Goal: Information Seeking & Learning: Check status

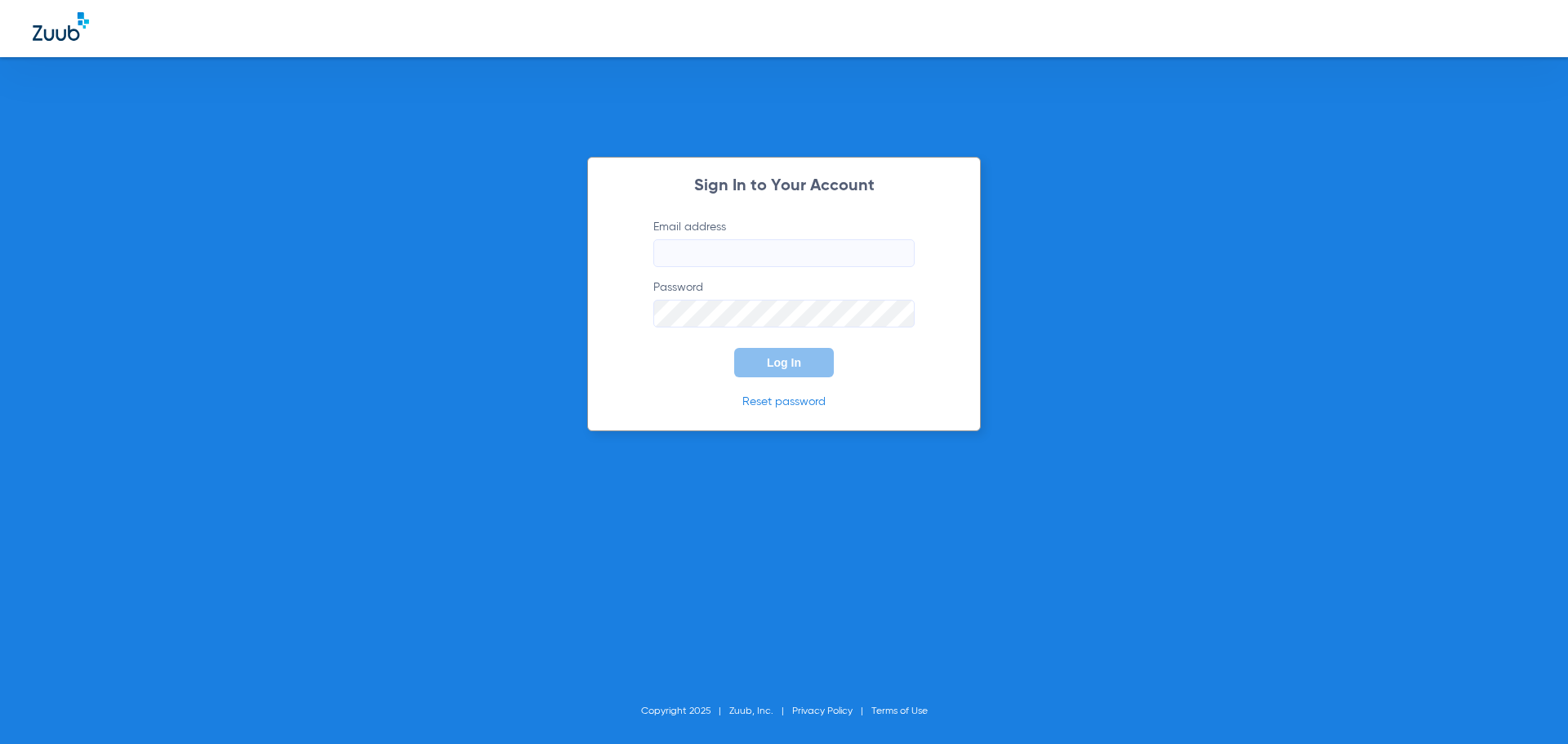
type input "[EMAIL_ADDRESS][DOMAIN_NAME]"
click at [785, 352] on button "Log In" at bounding box center [783, 362] width 99 height 29
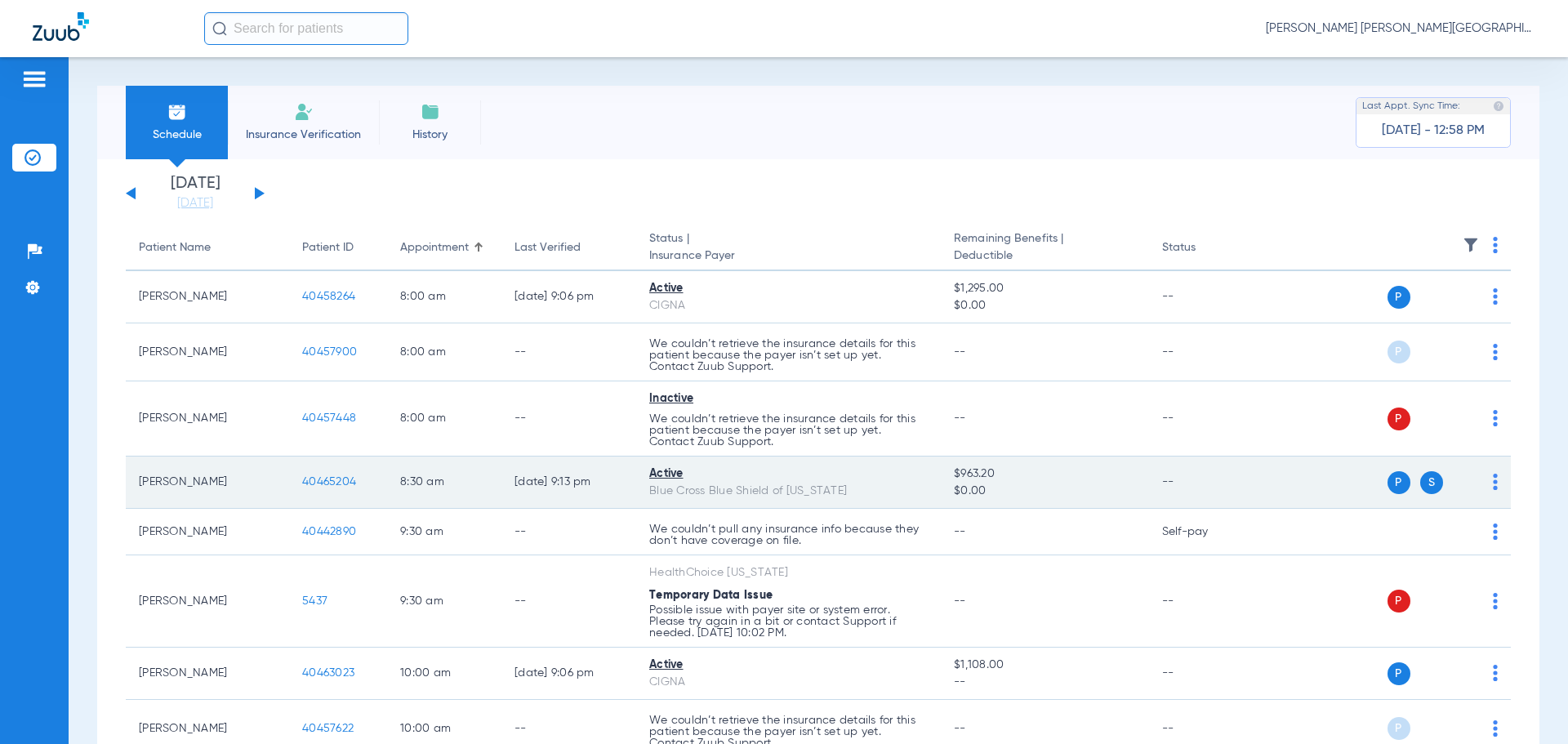
drag, startPoint x: 705, startPoint y: 472, endPoint x: 621, endPoint y: 473, distance: 84.0
click at [621, 473] on tr "[PERSON_NAME] 40465204 8:30 AM [DATE] 9:13 PM Active Blue Cross Blue Shield of …" at bounding box center [817, 482] width 1385 height 53
click at [799, 493] on div "Blue Cross Blue Shield of [US_STATE]" at bounding box center [788, 491] width 278 height 18
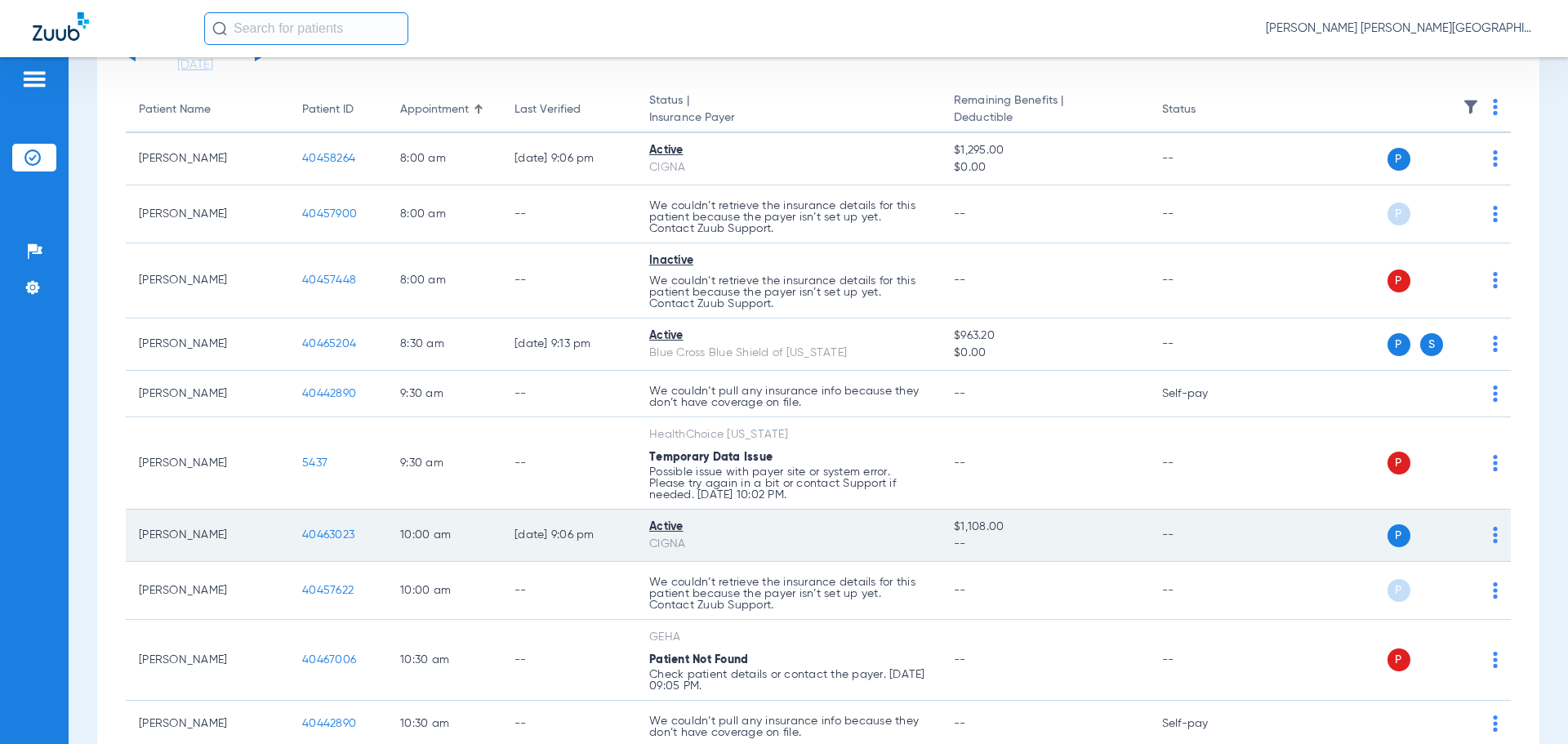
scroll to position [163, 0]
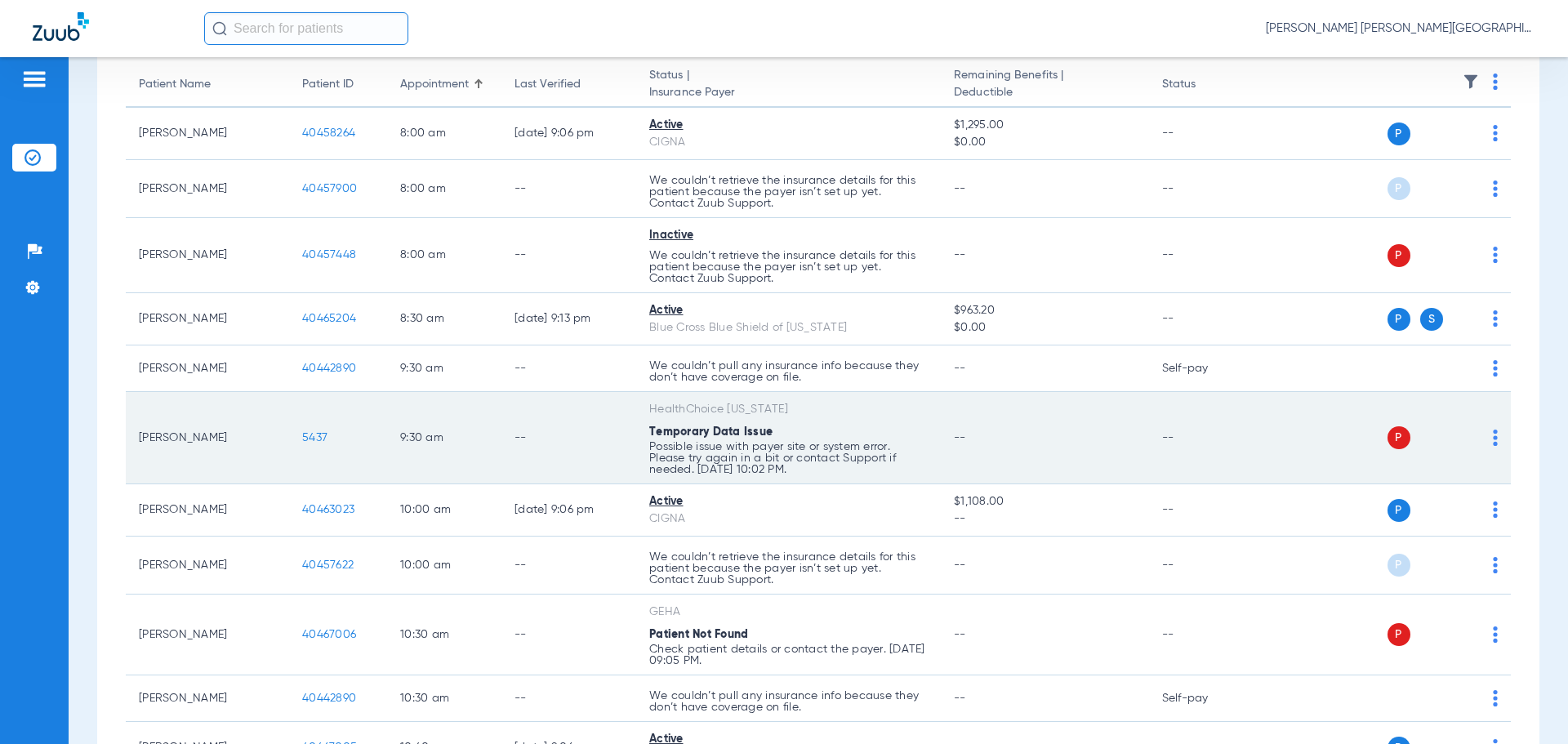
drag, startPoint x: 662, startPoint y: 410, endPoint x: 758, endPoint y: 435, distance: 99.2
click at [758, 435] on td "HealthChoice [US_STATE] Temporary Data Issue Possible issue with payer site or …" at bounding box center [788, 438] width 304 height 92
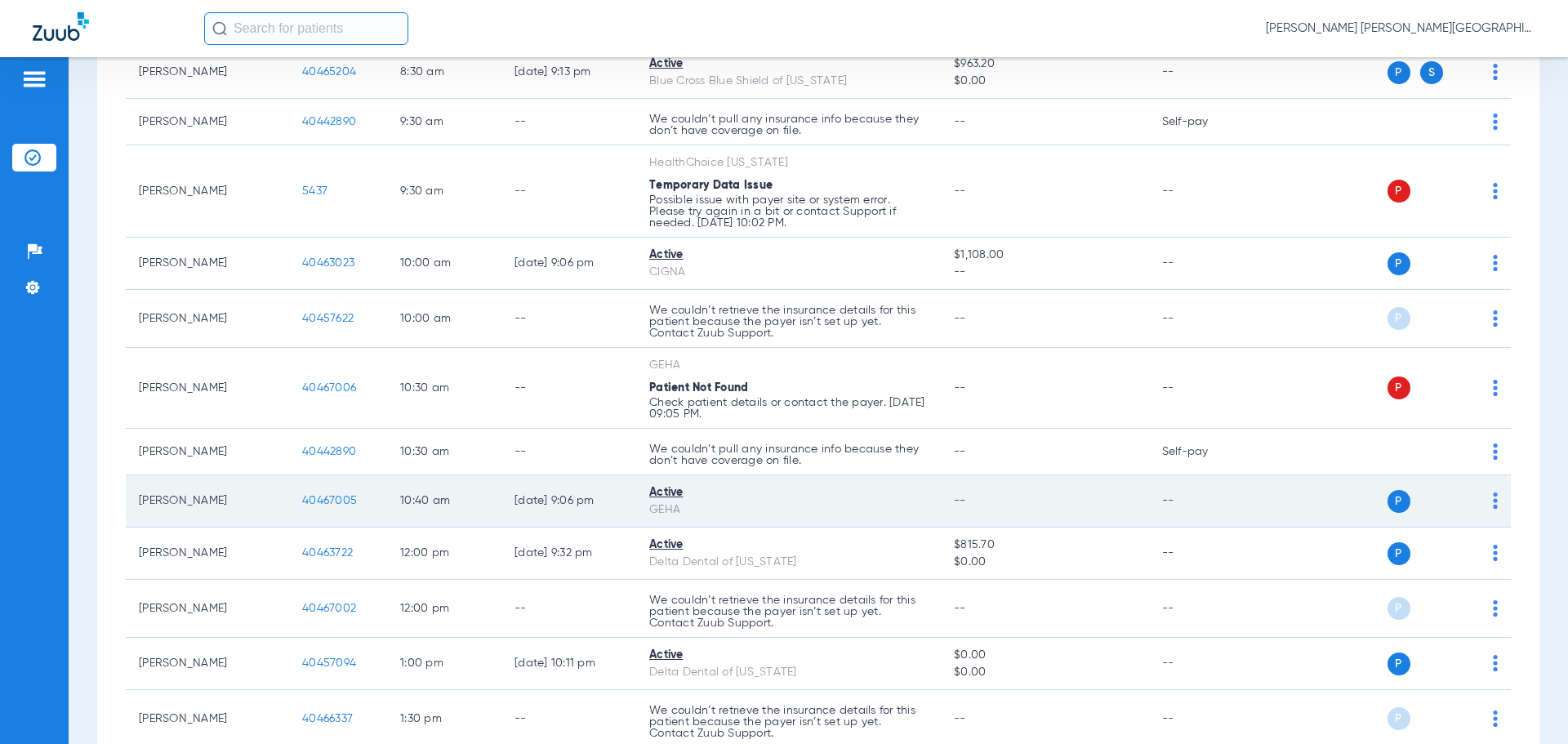
scroll to position [408, 0]
click at [314, 499] on span "40467005" at bounding box center [328, 502] width 54 height 12
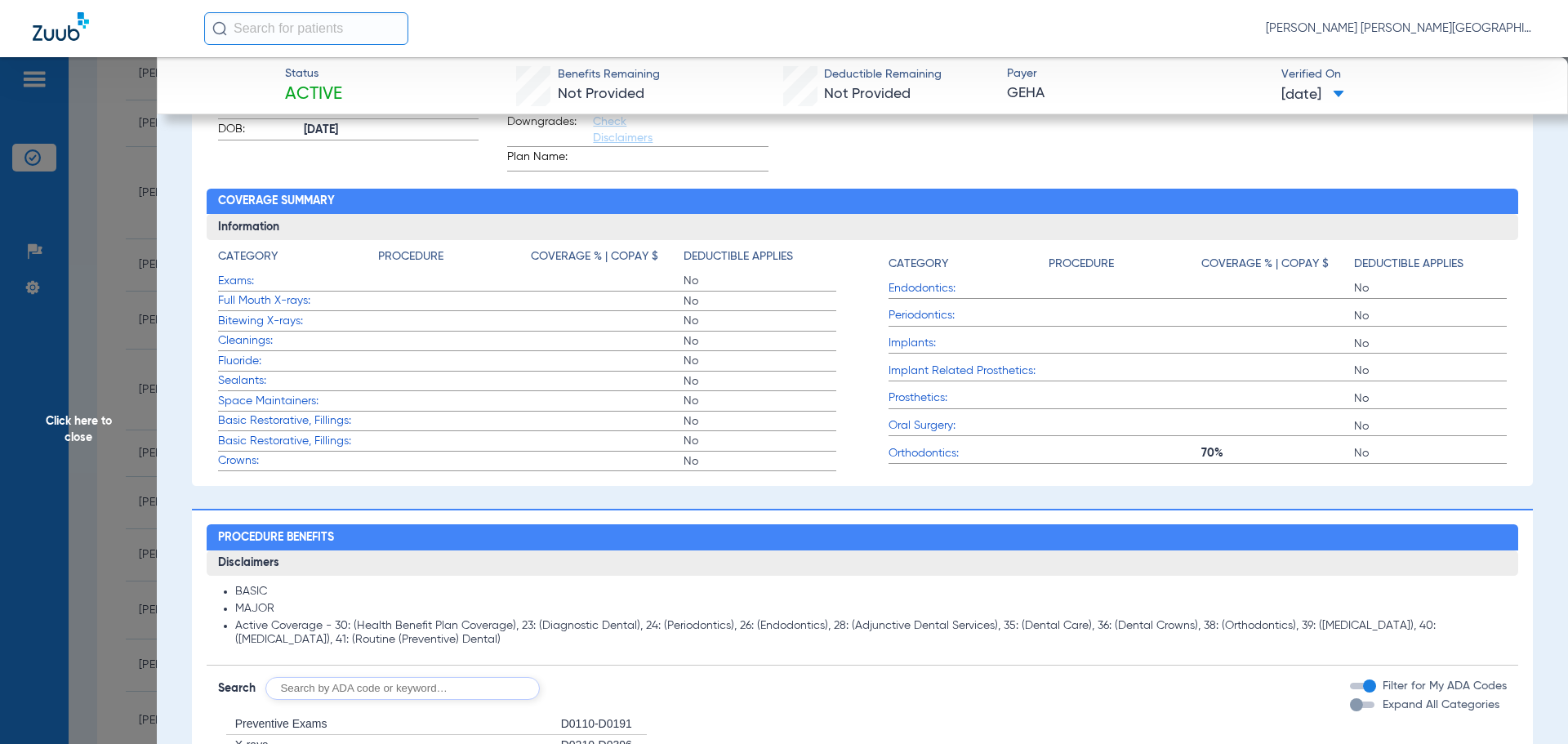
drag, startPoint x: 893, startPoint y: 284, endPoint x: 1282, endPoint y: 486, distance: 438.3
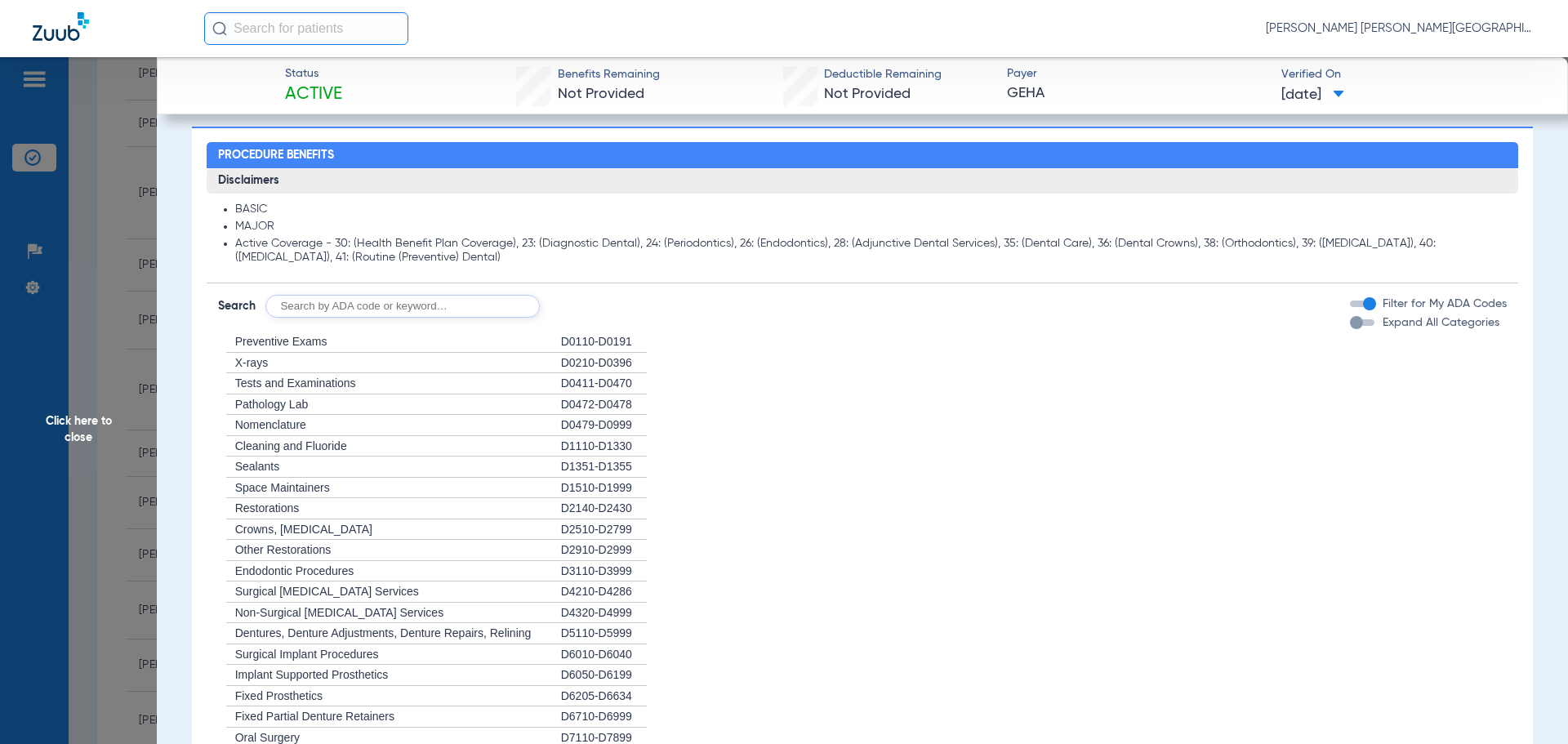
scroll to position [817, 0]
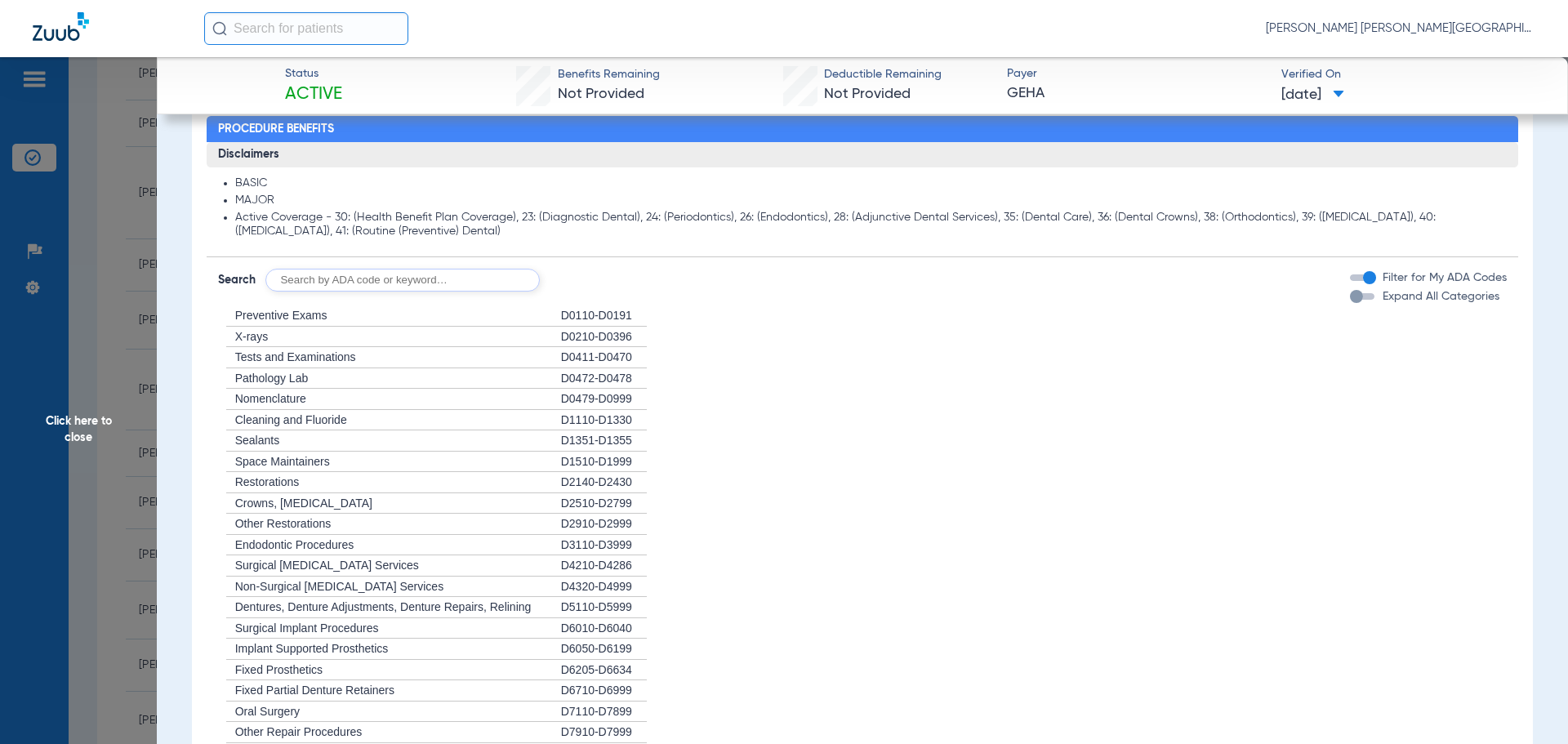
click at [298, 308] on div "+ Preventive Exams" at bounding box center [389, 315] width 343 height 21
click at [1350, 298] on div "button" at bounding box center [1357, 297] width 13 height 13
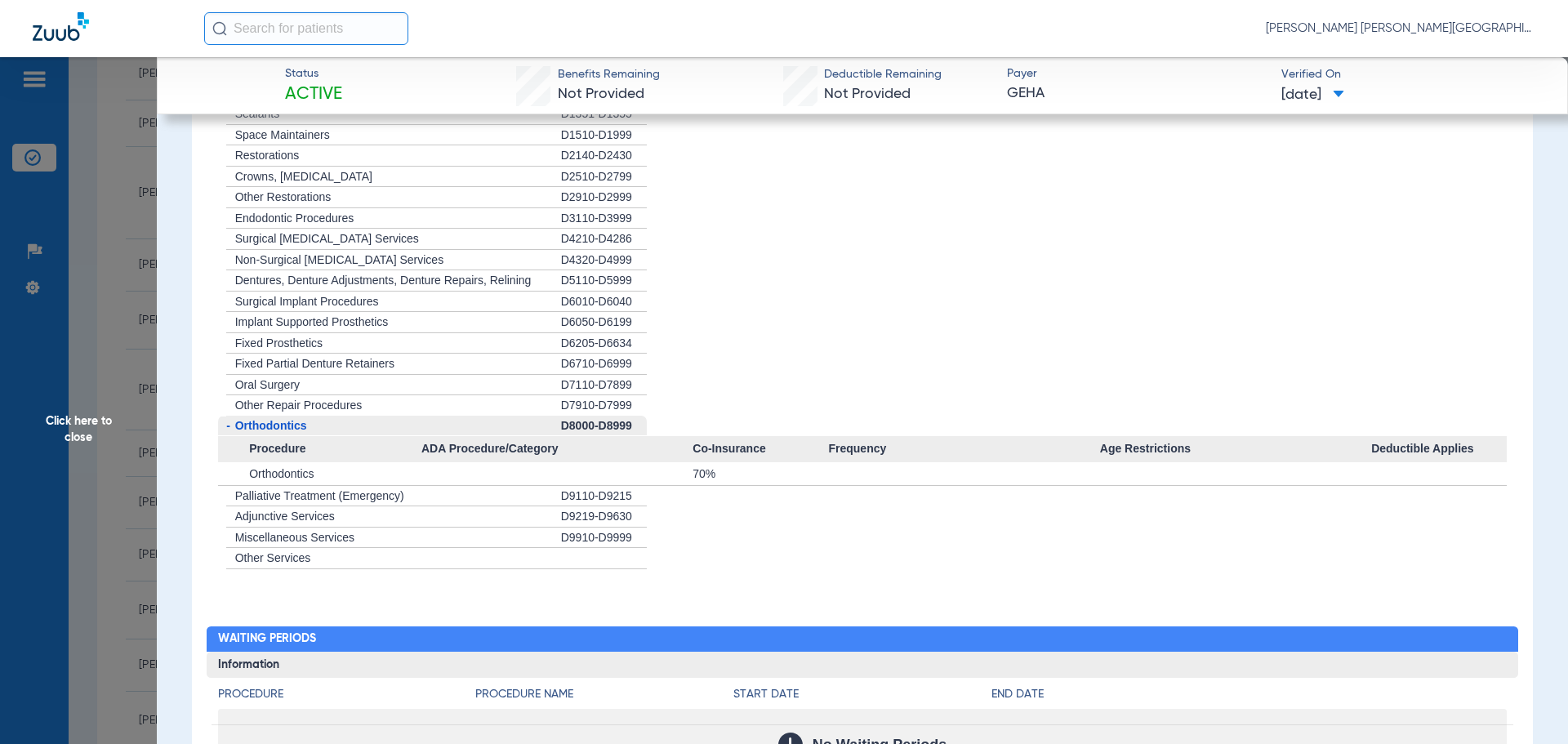
scroll to position [1225, 0]
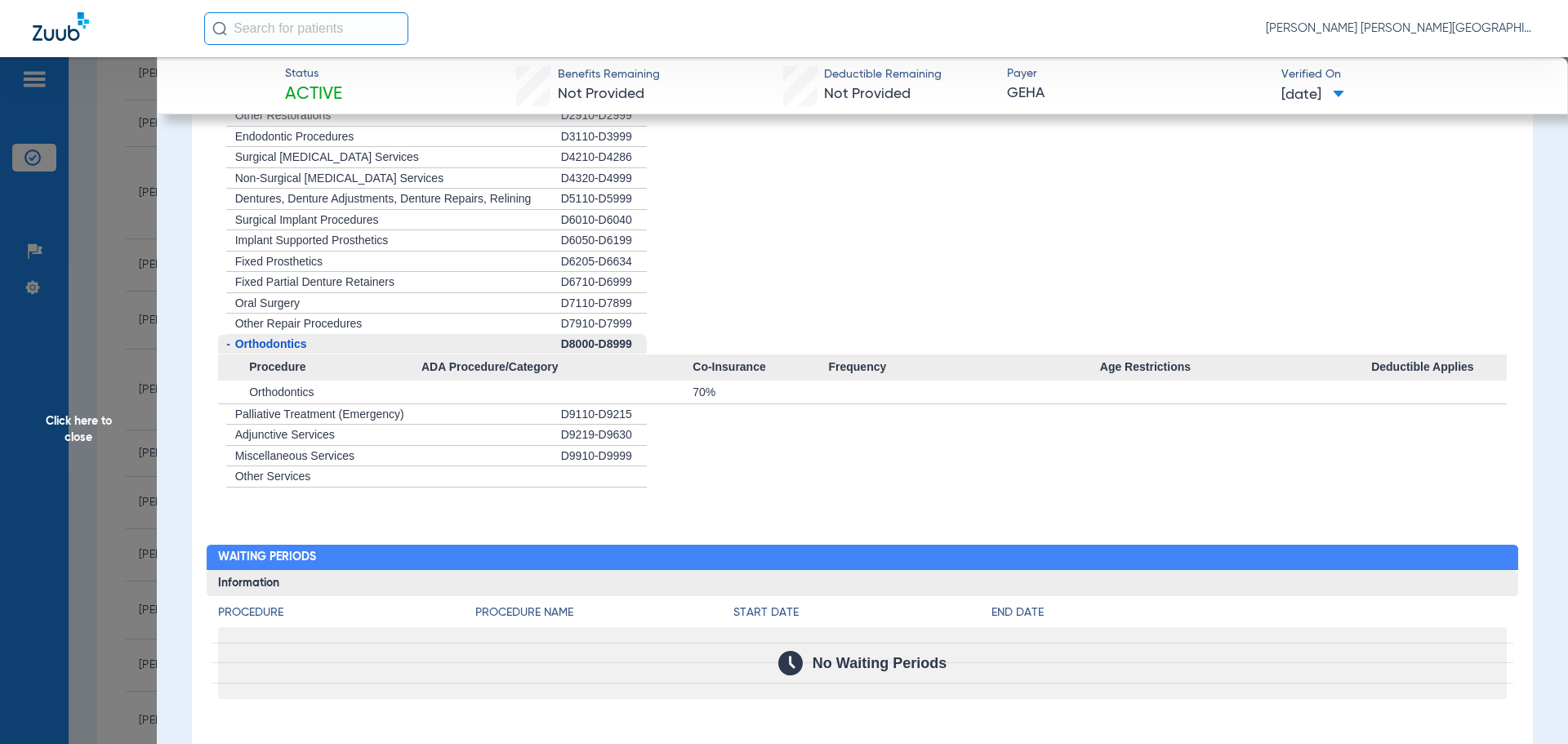
click at [70, 430] on span "Click here to close" at bounding box center [79, 429] width 157 height 744
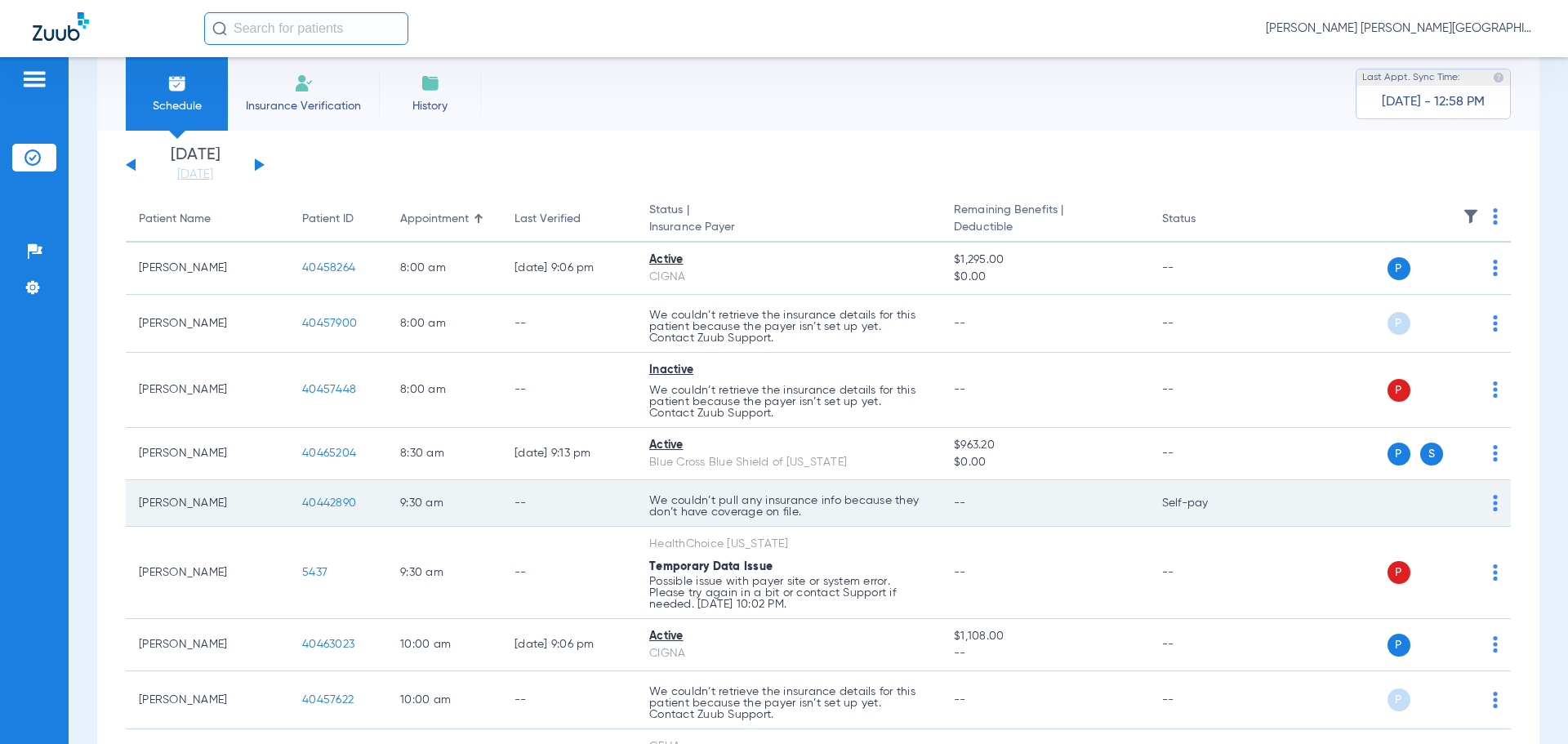
scroll to position [0, 0]
